Goal: Navigation & Orientation: Find specific page/section

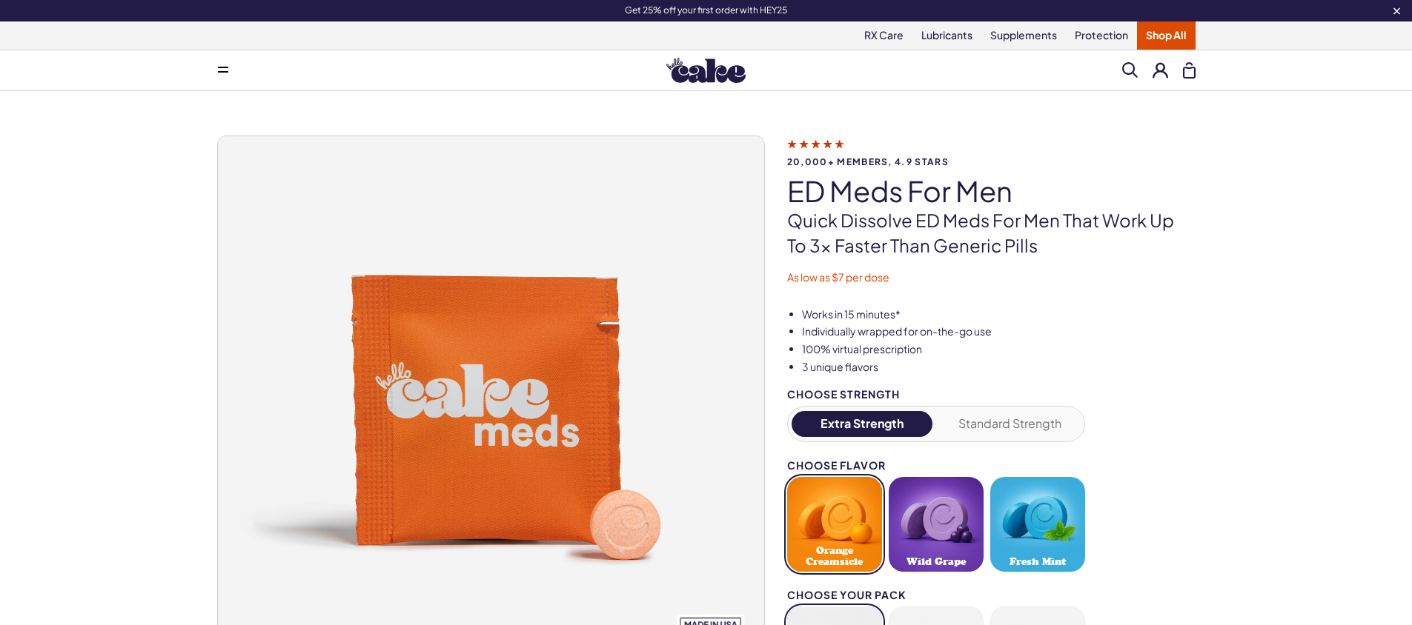
click at [691, 76] on img at bounding box center [705, 70] width 79 height 25
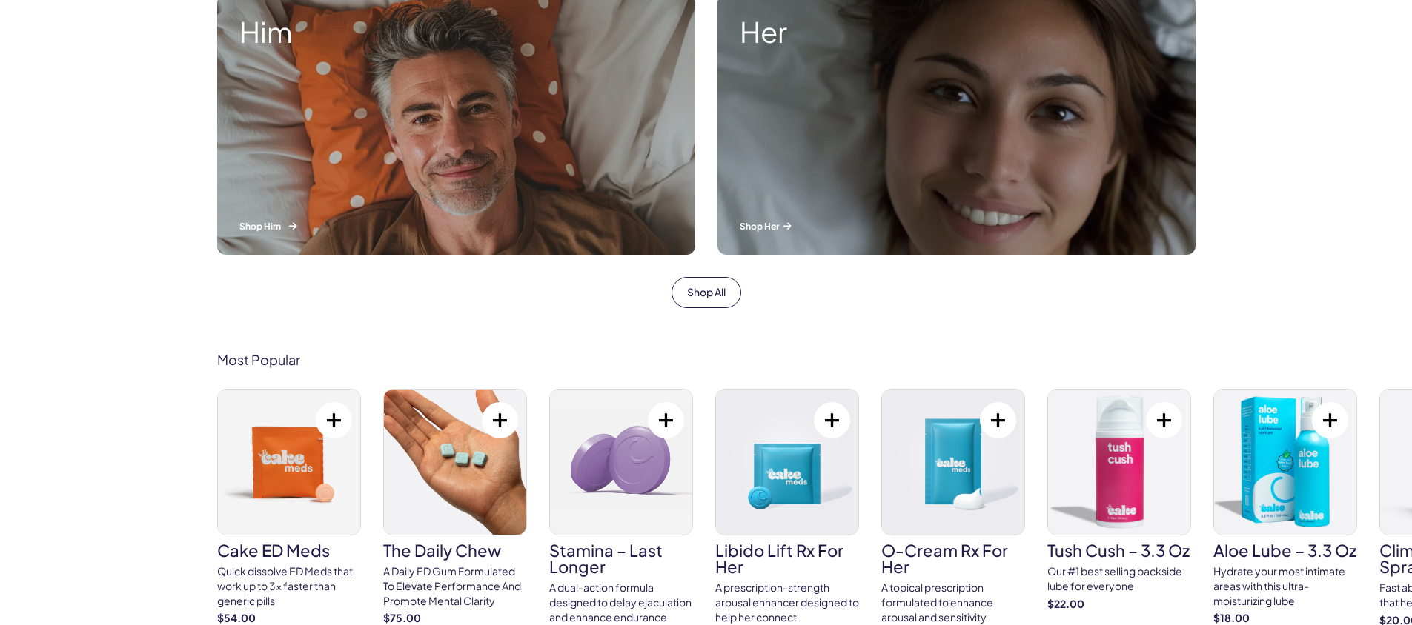
click at [494, 173] on div "Him Shop Him" at bounding box center [456, 124] width 478 height 261
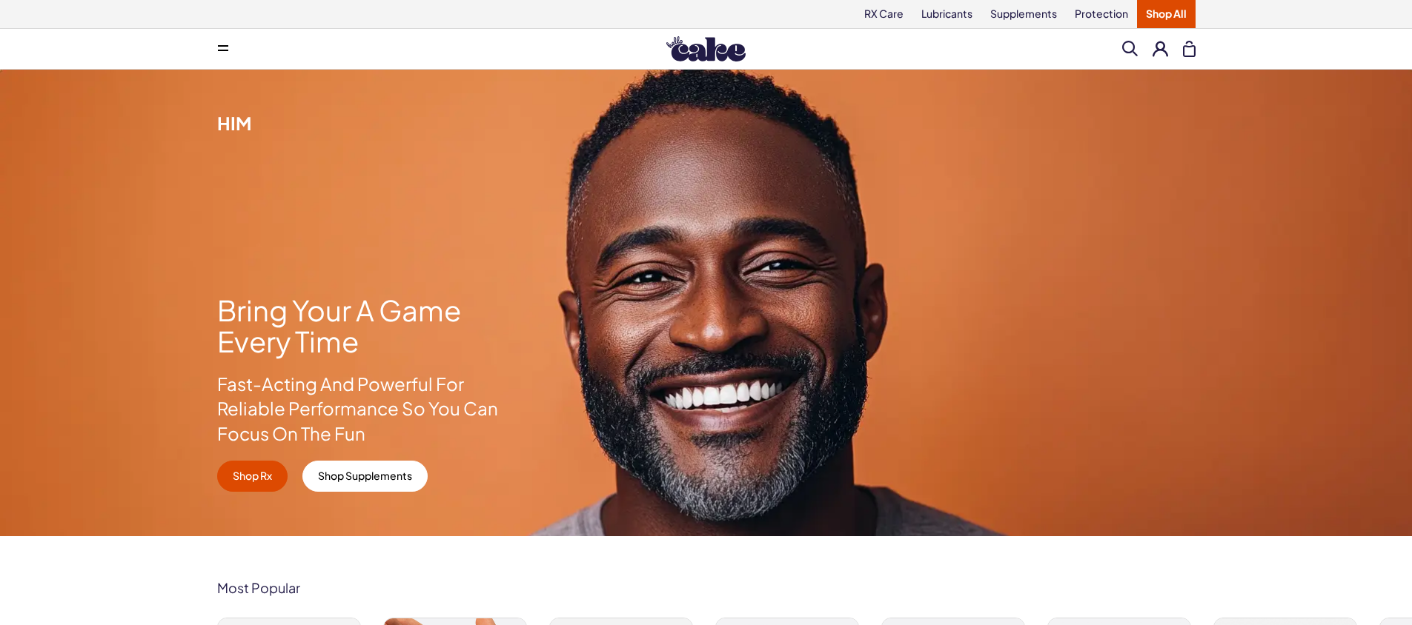
click at [742, 43] on img at bounding box center [705, 48] width 79 height 25
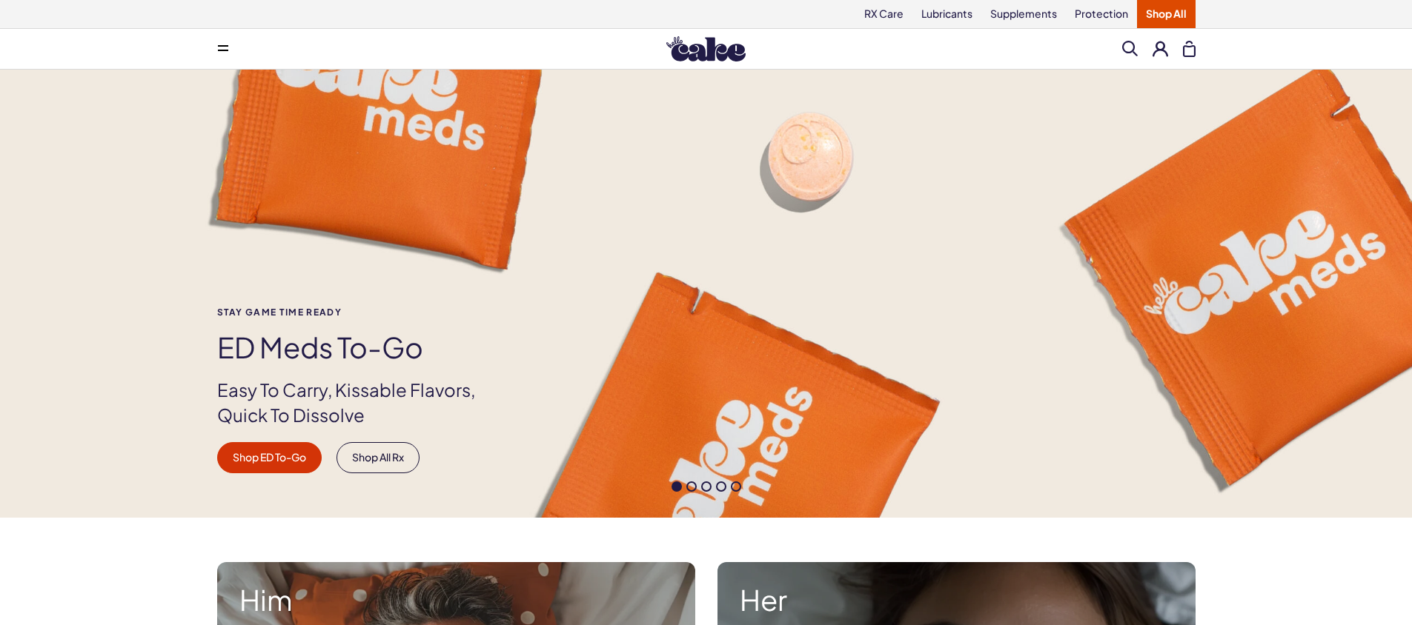
click at [1188, 22] on link "Shop All" at bounding box center [1166, 14] width 59 height 28
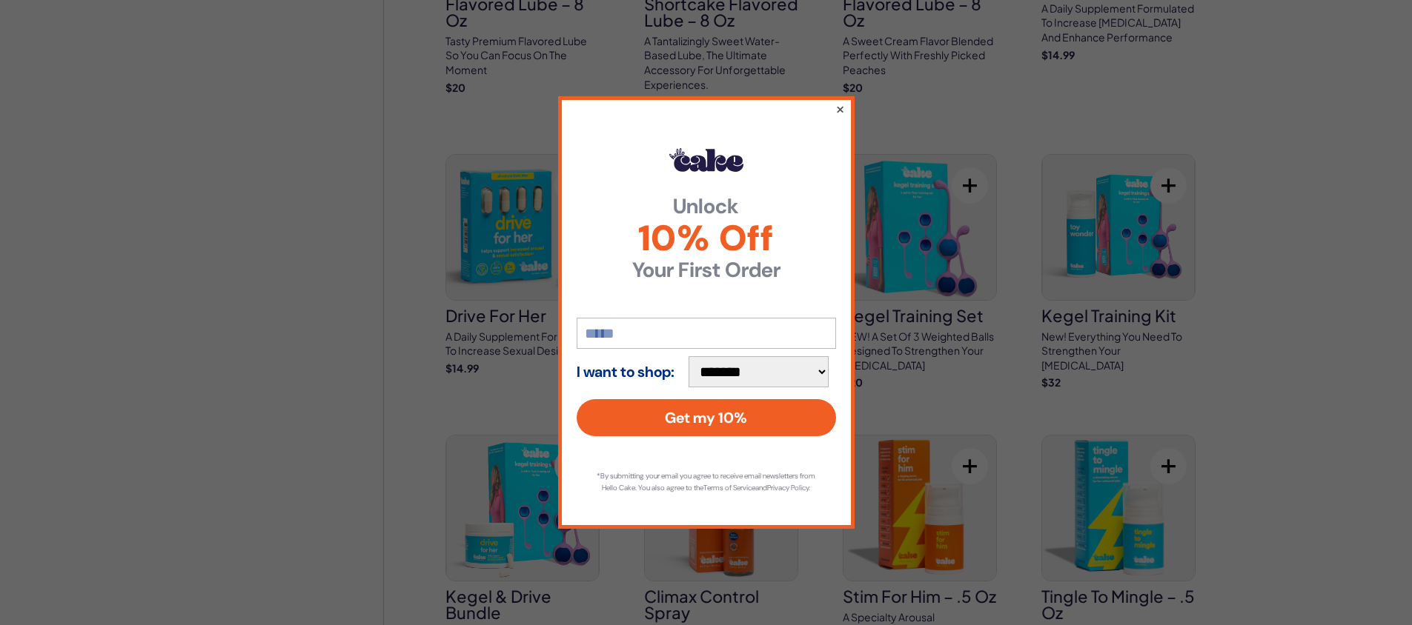
click at [838, 106] on button "×" at bounding box center [839, 109] width 10 height 18
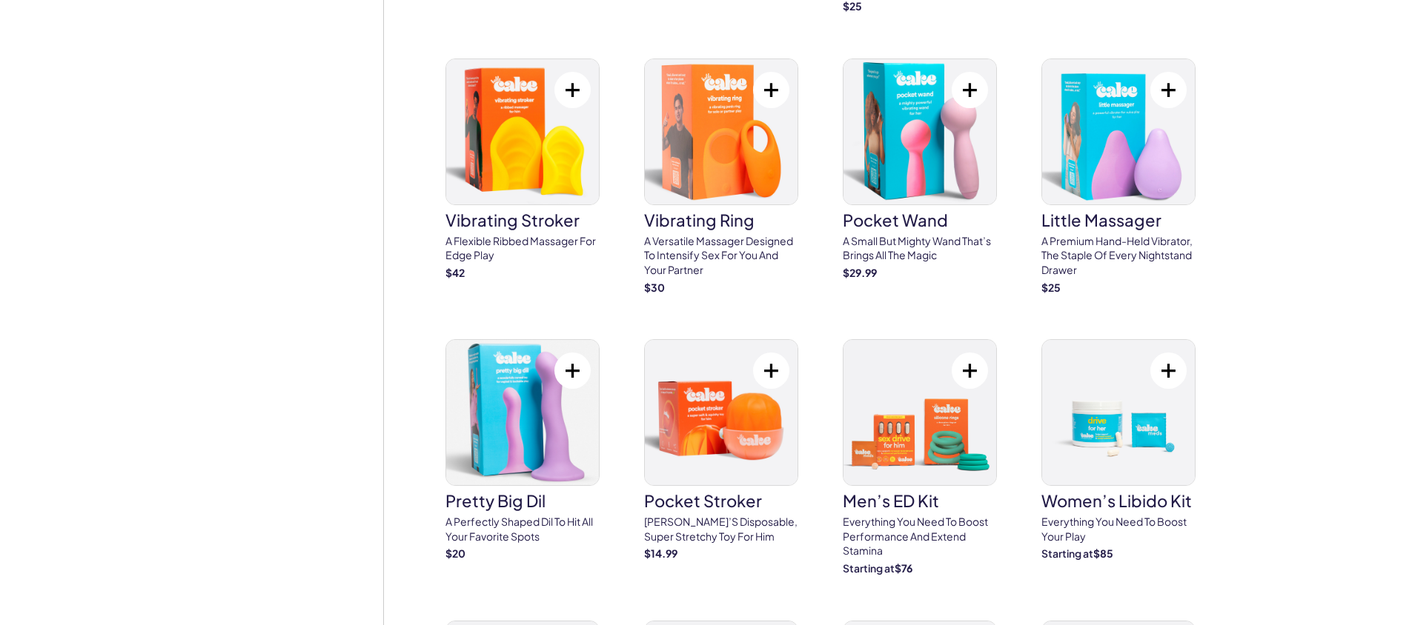
scroll to position [4173, 0]
